Goal: Information Seeking & Learning: Find contact information

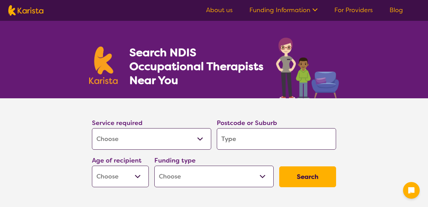
select select "[MEDICAL_DATA]"
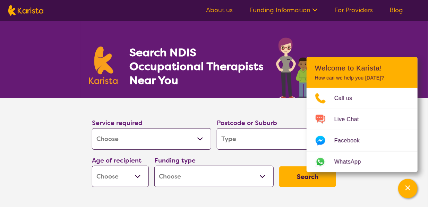
click at [227, 139] on input "search" at bounding box center [276, 139] width 119 height 22
type input "4703"
click at [136, 175] on select "Early Childhood - 0 to 9 Child - 10 to 11 Adolescent - 12 to 17 Adult - 18 to 6…" at bounding box center [120, 177] width 57 height 22
select select "EC"
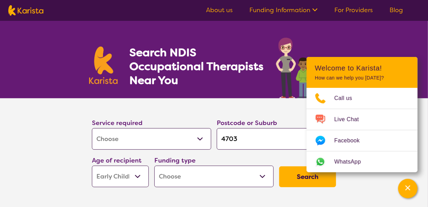
click at [92, 166] on select "Early Childhood - 0 to 9 Child - 10 to 11 Adolescent - 12 to 17 Adult - 18 to 6…" at bounding box center [120, 177] width 57 height 22
select select "EC"
click at [197, 105] on section "Service required Allied Health Assistant Assessment ([MEDICAL_DATA] or [MEDICAL…" at bounding box center [214, 144] width 267 height 92
click at [360, 186] on section "Service required Allied Health Assistant Assessment ([MEDICAL_DATA] or [MEDICAL…" at bounding box center [214, 153] width 428 height 111
click at [261, 175] on select "Home Care Package (HCP) National Disability Insurance Scheme (NDIS) I don't know" at bounding box center [214, 177] width 119 height 22
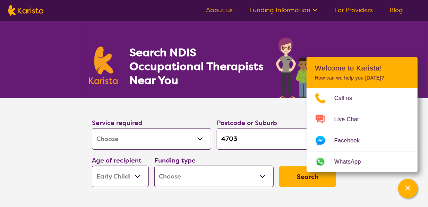
select select "NDIS"
click at [155, 166] on select "Home Care Package (HCP) National Disability Insurance Scheme (NDIS) I don't know" at bounding box center [214, 177] width 119 height 22
select select "NDIS"
click at [295, 177] on button "Search" at bounding box center [308, 176] width 57 height 21
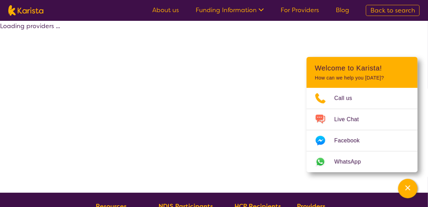
select select "by_score"
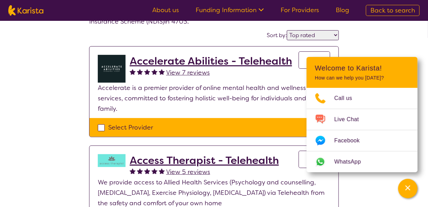
scroll to position [69, 0]
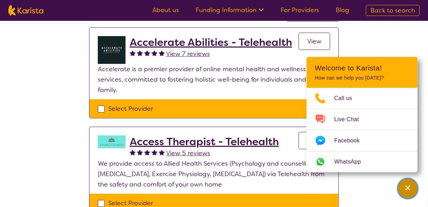
click at [408, 186] on icon "Channel Menu" at bounding box center [408, 187] width 7 height 7
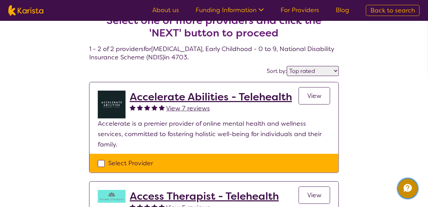
scroll to position [0, 0]
